Goal: Transaction & Acquisition: Obtain resource

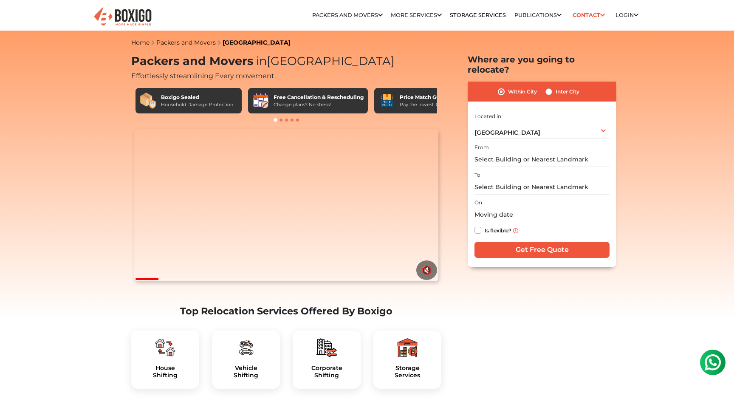
click at [560, 87] on label "Inter City" at bounding box center [567, 92] width 24 height 10
click at [552, 87] on input "Inter City" at bounding box center [548, 91] width 7 height 8
radio input "true"
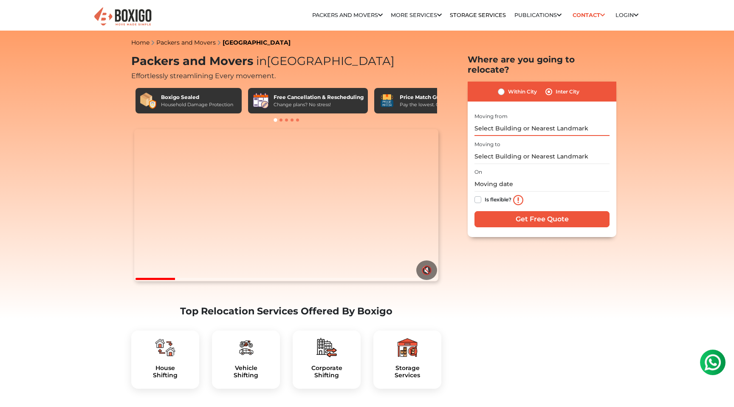
click at [523, 121] on input "text" at bounding box center [541, 128] width 135 height 15
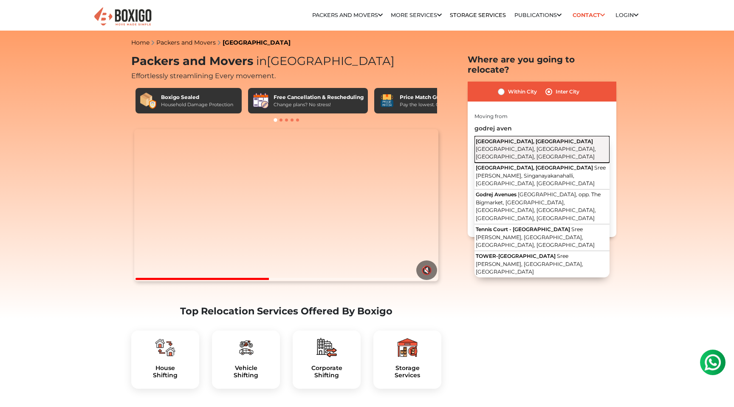
click at [521, 138] on span "[GEOGRAPHIC_DATA], [GEOGRAPHIC_DATA]" at bounding box center [534, 141] width 117 height 6
type input "[GEOGRAPHIC_DATA], [GEOGRAPHIC_DATA], [GEOGRAPHIC_DATA], [GEOGRAPHIC_DATA]"
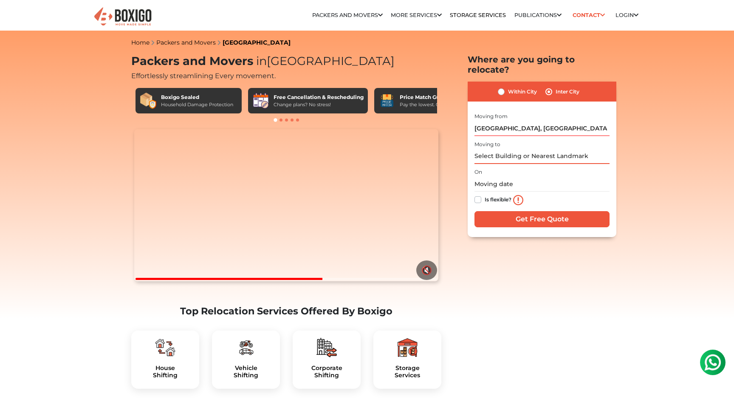
click at [513, 149] on input "text" at bounding box center [541, 156] width 135 height 15
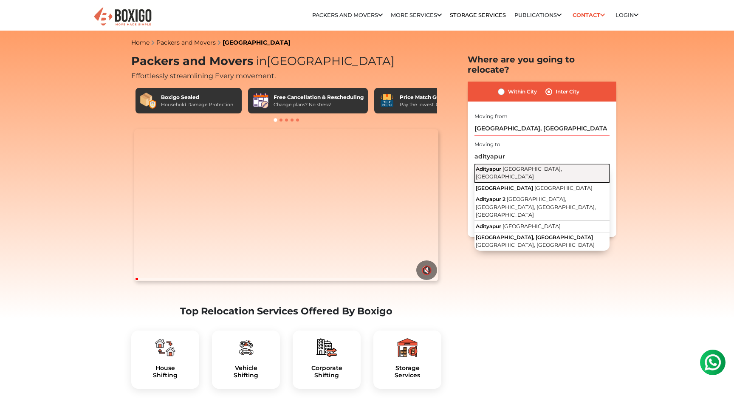
click at [523, 166] on span "[GEOGRAPHIC_DATA], [GEOGRAPHIC_DATA]" at bounding box center [519, 173] width 86 height 14
type input "Adityapur, [GEOGRAPHIC_DATA], [GEOGRAPHIC_DATA]"
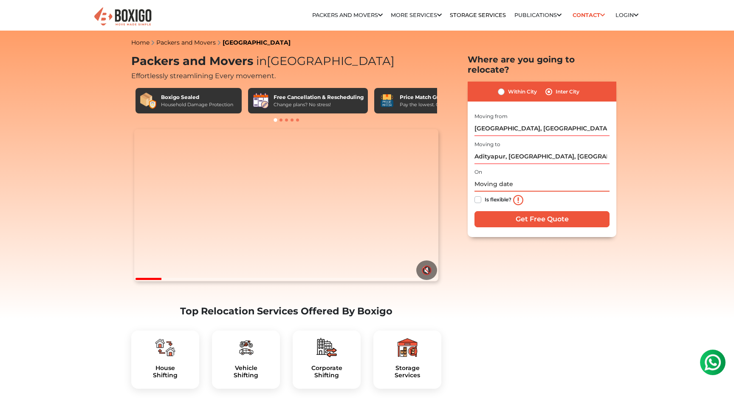
click at [507, 177] on input "text" at bounding box center [541, 184] width 135 height 15
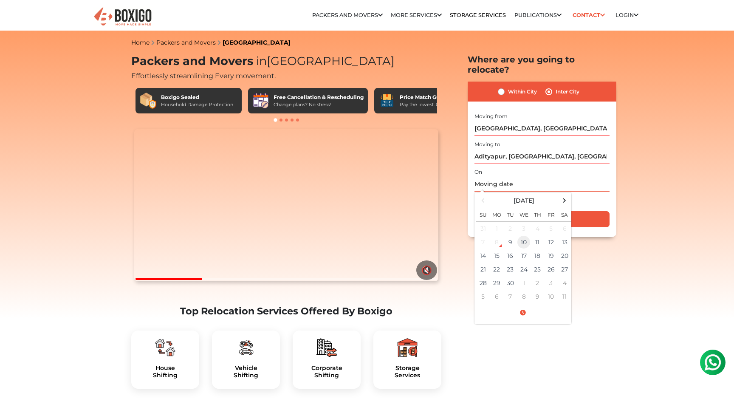
click at [525, 235] on td "10" at bounding box center [524, 242] width 14 height 14
type input "09/10/2025 12:00 AM"
click at [590, 211] on input "Get Free Quote" at bounding box center [541, 219] width 135 height 16
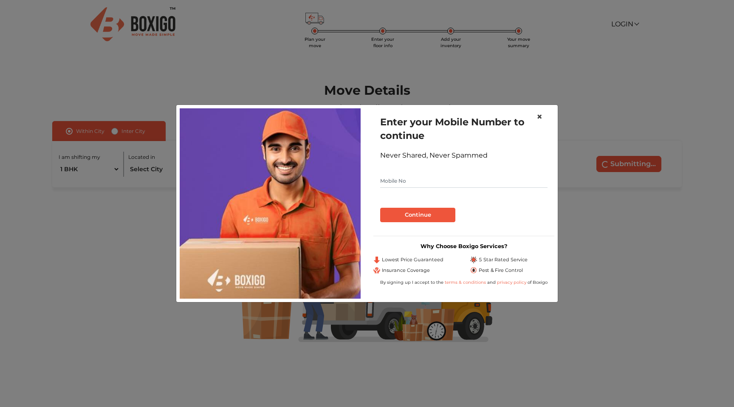
click at [540, 119] on span "×" at bounding box center [539, 116] width 6 height 12
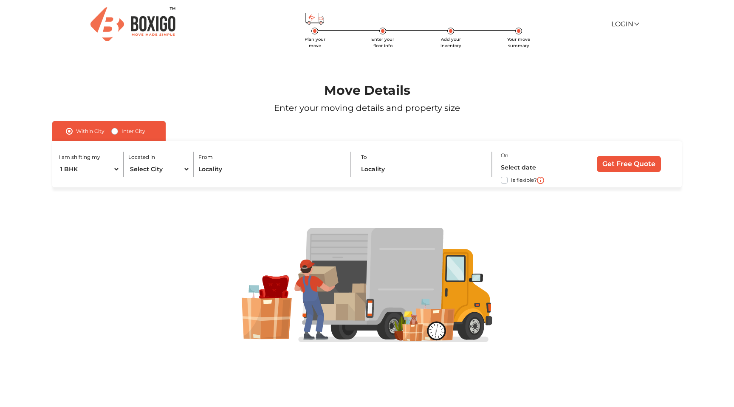
click at [127, 132] on label "Inter City" at bounding box center [133, 131] width 24 height 10
click at [118, 132] on input "Inter City" at bounding box center [114, 130] width 7 height 8
radio input "true"
click at [102, 169] on select "1 BHK 2 BHK 3 BHK 3 + BHK FEW ITEMS" at bounding box center [98, 169] width 78 height 15
select select "FEW ITEMS"
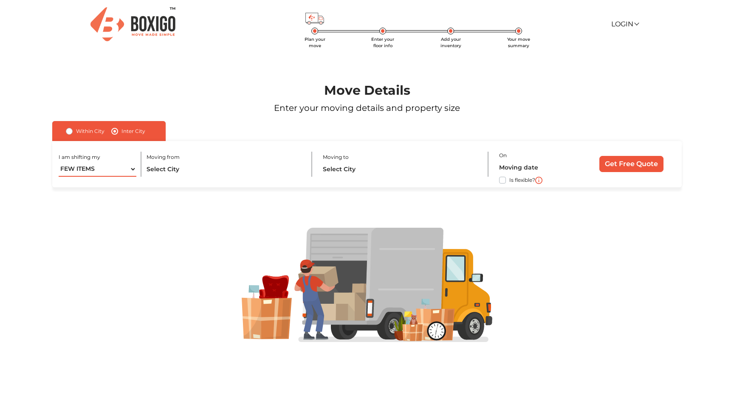
click at [59, 162] on select "1 BHK 2 BHK 3 BHK 3 + BHK FEW ITEMS" at bounding box center [98, 169] width 78 height 15
click at [181, 171] on input "text" at bounding box center [224, 169] width 156 height 15
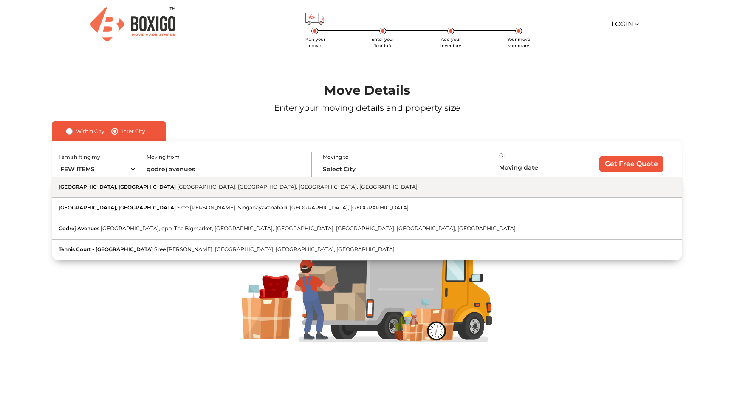
click at [190, 191] on button "[GEOGRAPHIC_DATA], [GEOGRAPHIC_DATA] [GEOGRAPHIC_DATA], [GEOGRAPHIC_DATA], [GEO…" at bounding box center [366, 187] width 629 height 21
type input "[GEOGRAPHIC_DATA], [GEOGRAPHIC_DATA], [GEOGRAPHIC_DATA], [GEOGRAPHIC_DATA]"
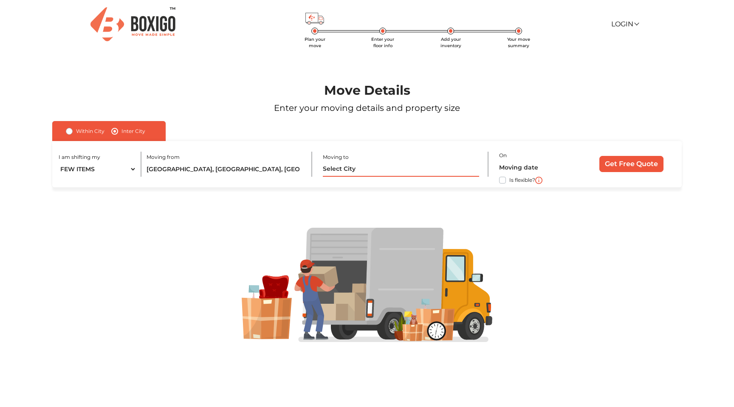
click at [362, 172] on input "text" at bounding box center [401, 169] width 156 height 15
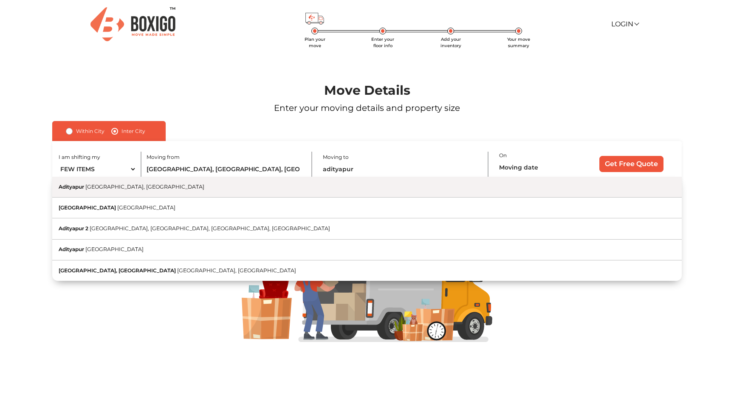
click at [254, 190] on button "Adityapur Jamshedpur, [GEOGRAPHIC_DATA]" at bounding box center [366, 187] width 629 height 21
type input "Adityapur, [GEOGRAPHIC_DATA], [GEOGRAPHIC_DATA]"
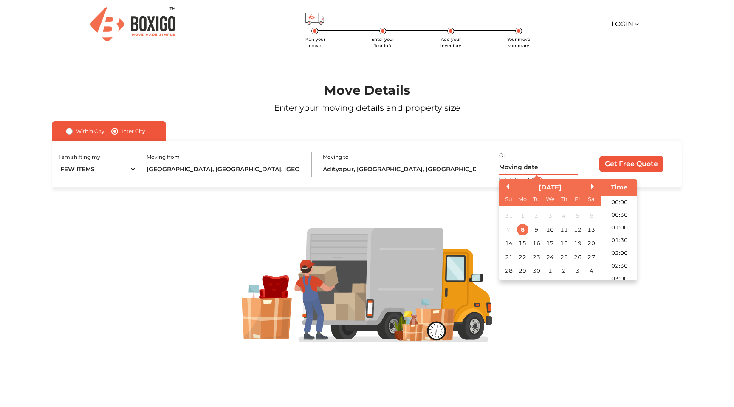
click at [529, 167] on input "text" at bounding box center [538, 167] width 79 height 15
click at [548, 232] on div "10" at bounding box center [549, 229] width 11 height 11
type input "[DATE] 12:00 AM"
click at [613, 142] on div "I am shifting my 1 BHK 2 BHK 3 BHK 3 + BHK FEW ITEMS Moving from [GEOGRAPHIC_DA…" at bounding box center [366, 164] width 629 height 46
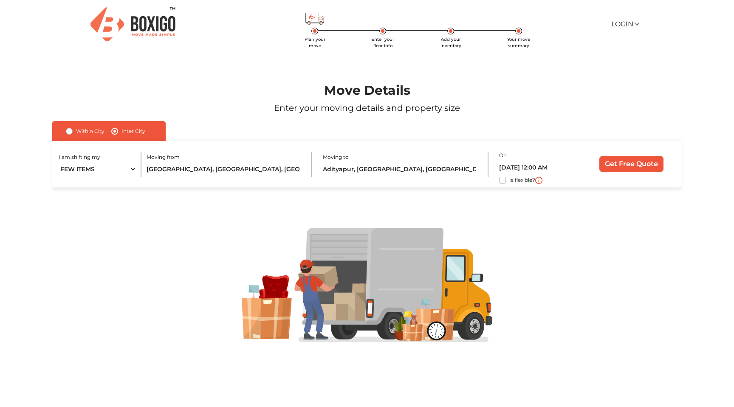
click at [509, 179] on label "Is flexible?" at bounding box center [522, 179] width 26 height 9
click at [59, 179] on input "Is flexible?" at bounding box center [55, 179] width 7 height 8
checkbox input "true"
click at [630, 169] on input "Get Free Quote" at bounding box center [631, 164] width 64 height 16
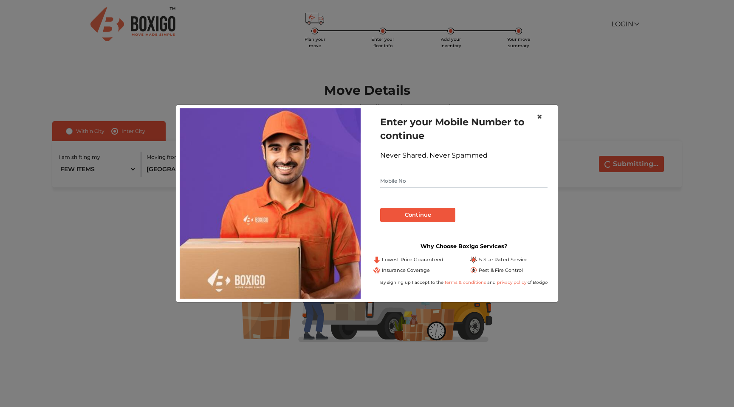
click at [541, 117] on span "×" at bounding box center [539, 116] width 6 height 12
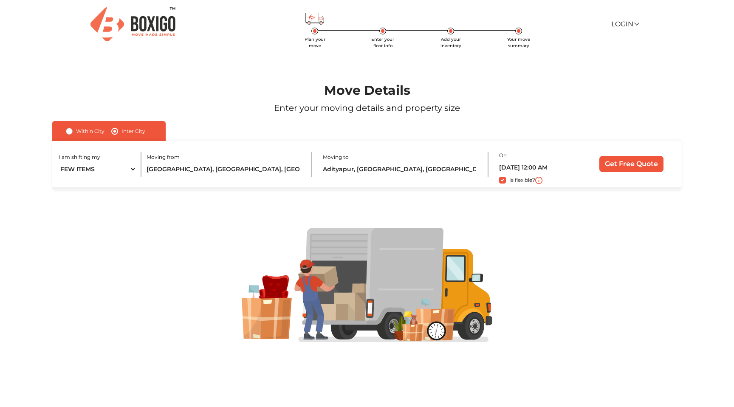
scroll to position [1, 0]
